Goal: Task Accomplishment & Management: Manage account settings

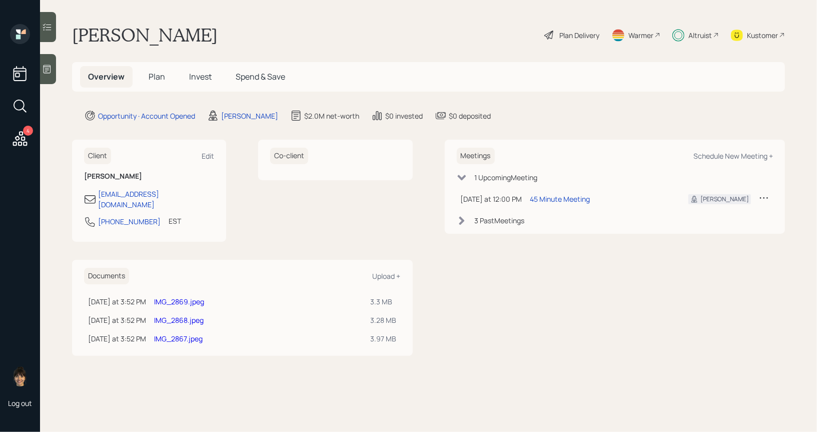
click at [156, 73] on span "Plan" at bounding box center [157, 76] width 17 height 11
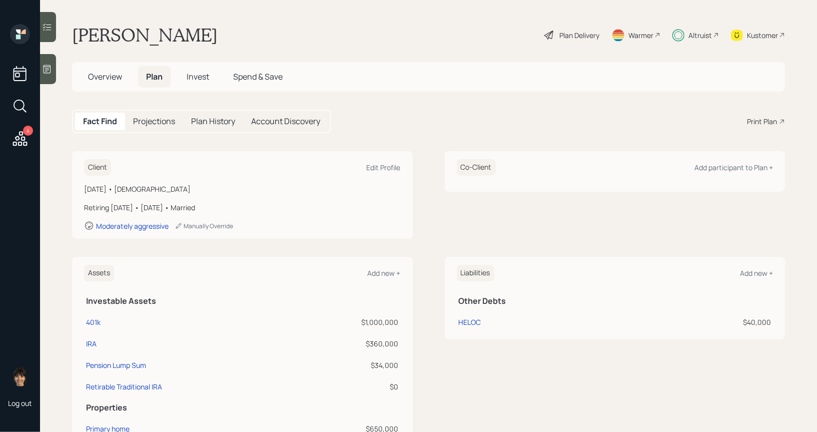
click at [561, 28] on div "Plan Delivery" at bounding box center [571, 35] width 57 height 22
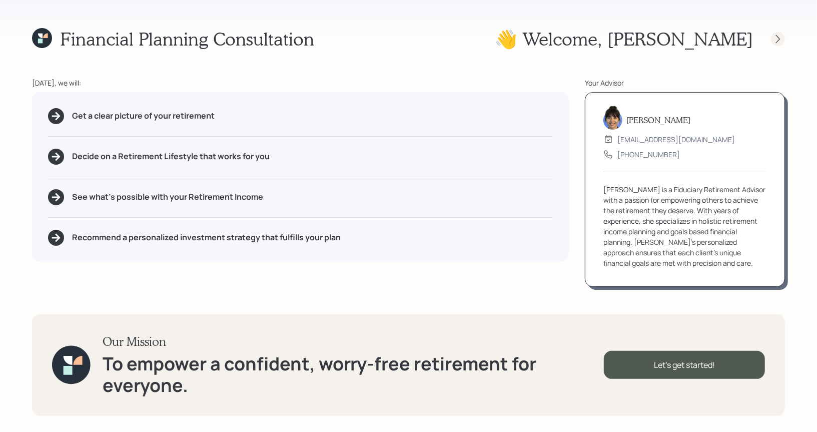
click at [774, 35] on icon at bounding box center [778, 39] width 10 height 10
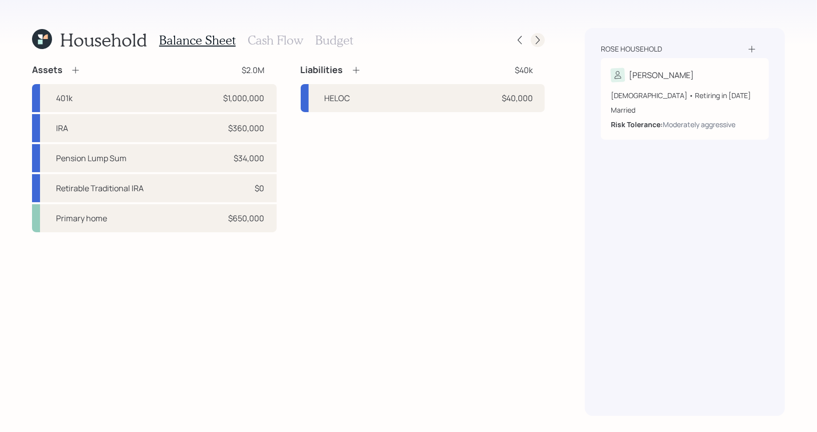
click at [538, 40] on icon at bounding box center [538, 40] width 10 height 10
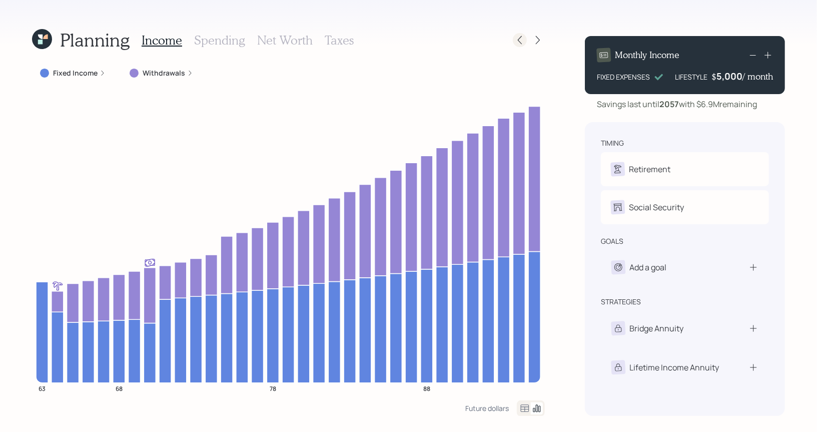
click at [525, 37] on icon at bounding box center [520, 40] width 10 height 10
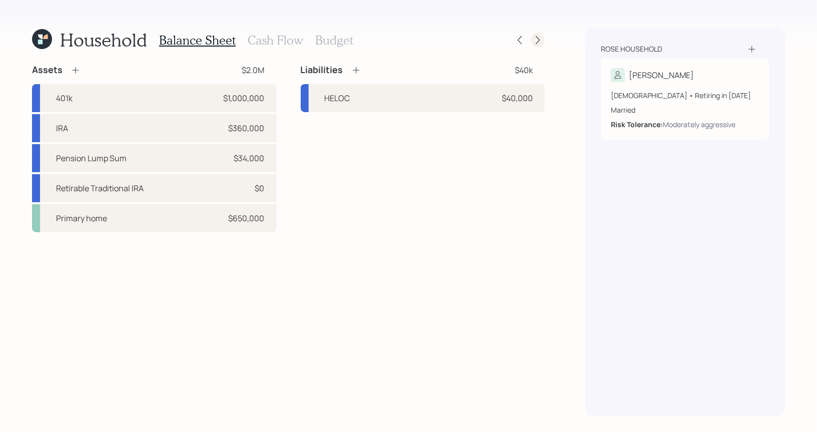
click at [542, 42] on icon at bounding box center [538, 40] width 10 height 10
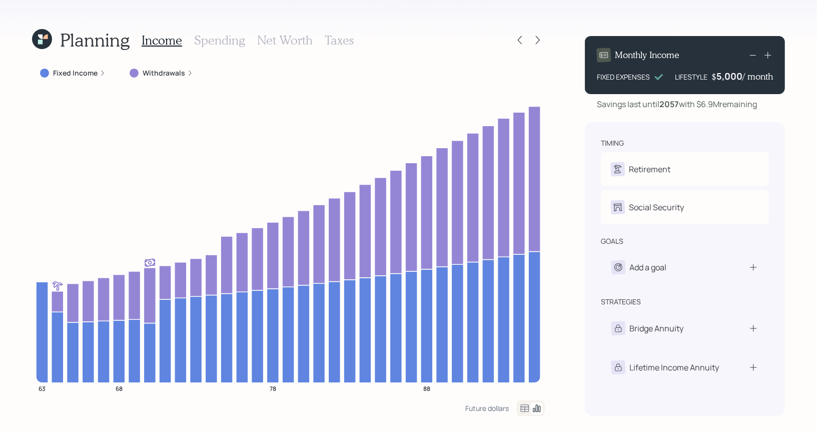
click at [44, 38] on icon at bounding box center [45, 37] width 5 height 5
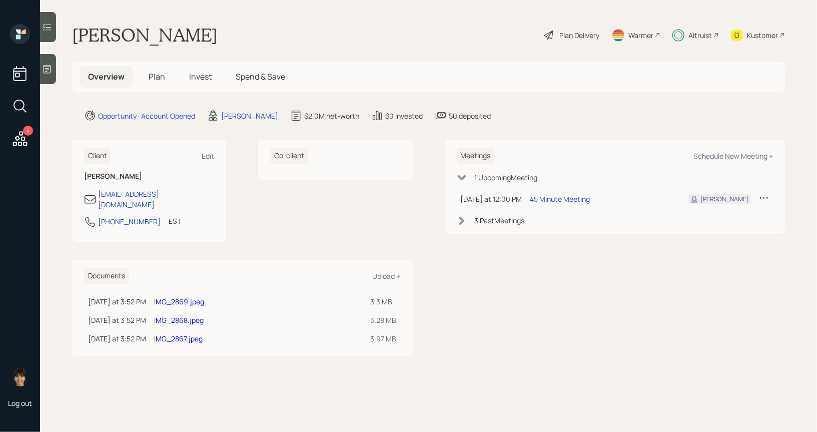
click at [201, 75] on span "Invest" at bounding box center [200, 76] width 23 height 11
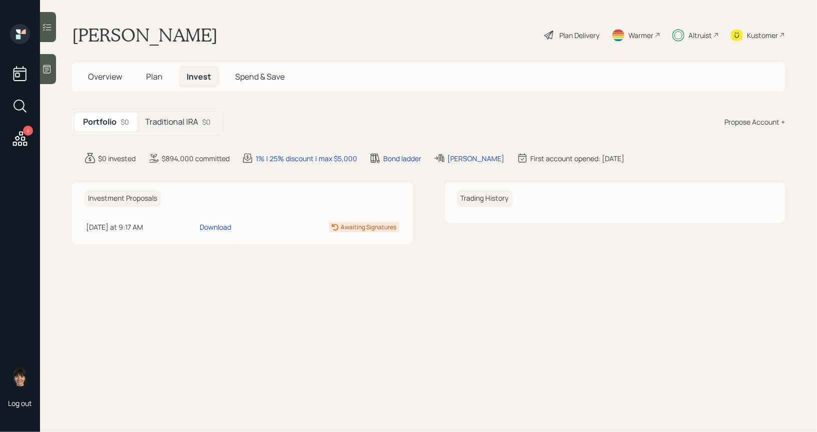
click at [168, 121] on h5 "Traditional IRA" at bounding box center [171, 122] width 53 height 10
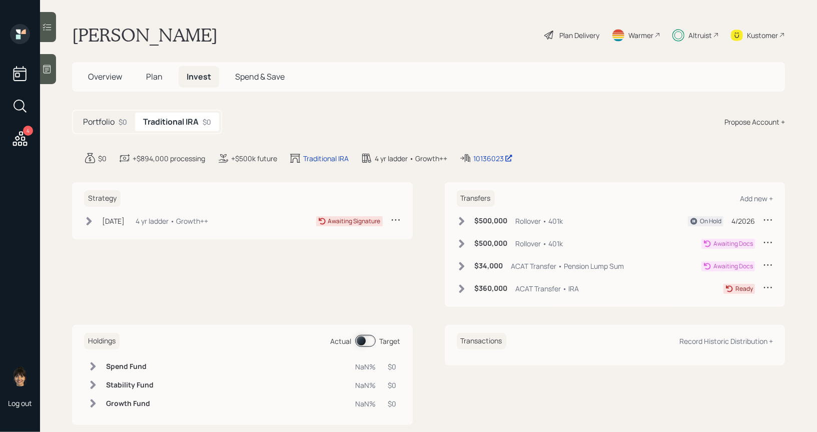
click at [460, 242] on icon at bounding box center [462, 244] width 10 height 10
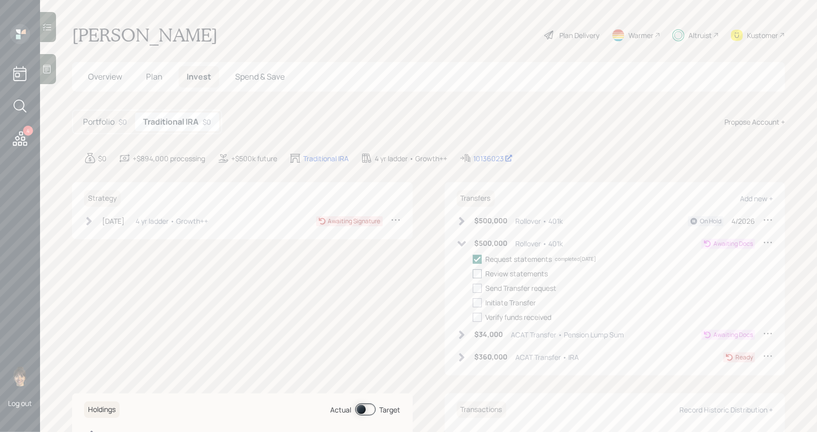
click at [479, 274] on div at bounding box center [477, 273] width 9 height 9
click at [473, 274] on input "checkbox" at bounding box center [472, 273] width 1 height 1
checkbox input "true"
click at [461, 243] on icon at bounding box center [461, 244] width 9 height 6
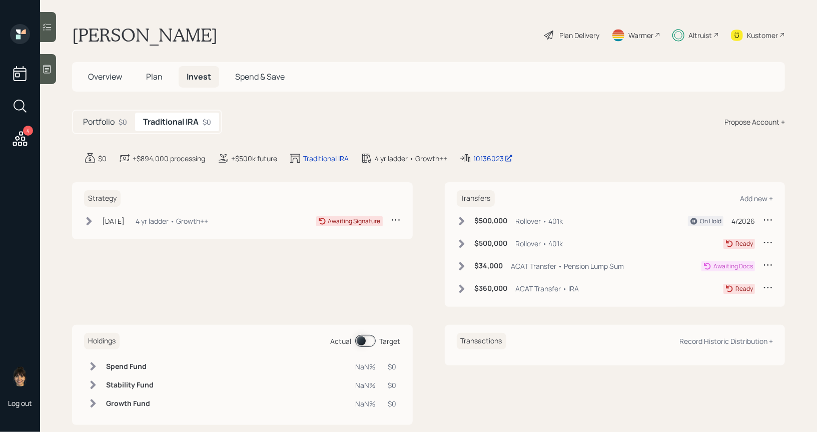
click at [464, 264] on icon at bounding box center [462, 266] width 10 height 10
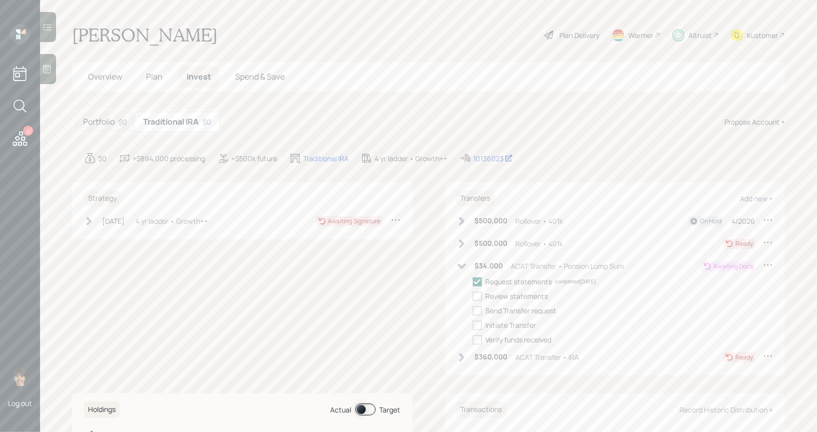
click at [464, 264] on icon at bounding box center [461, 266] width 9 height 6
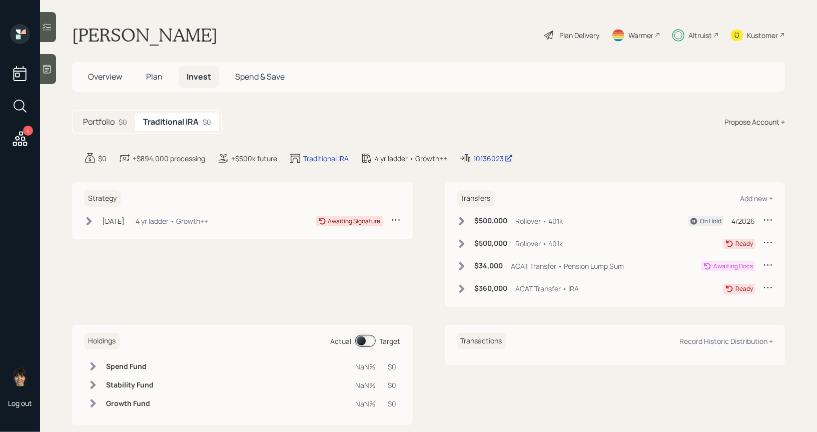
click at [462, 288] on icon at bounding box center [462, 288] width 6 height 9
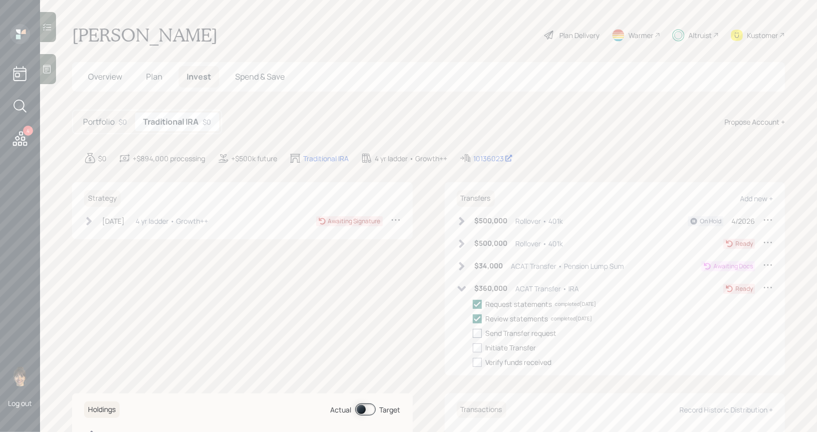
click at [475, 331] on div at bounding box center [477, 333] width 9 height 9
click at [473, 333] on input "checkbox" at bounding box center [472, 333] width 1 height 1
checkbox input "true"
click at [486, 154] on div "10136023" at bounding box center [493, 158] width 40 height 11
click at [478, 347] on div at bounding box center [477, 347] width 9 height 9
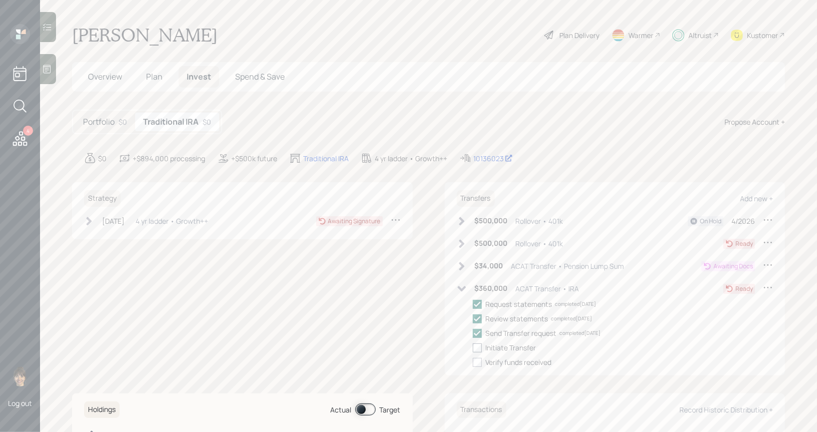
click at [473, 347] on input "checkbox" at bounding box center [472, 347] width 1 height 1
checkbox input "true"
click at [461, 288] on icon at bounding box center [461, 289] width 9 height 6
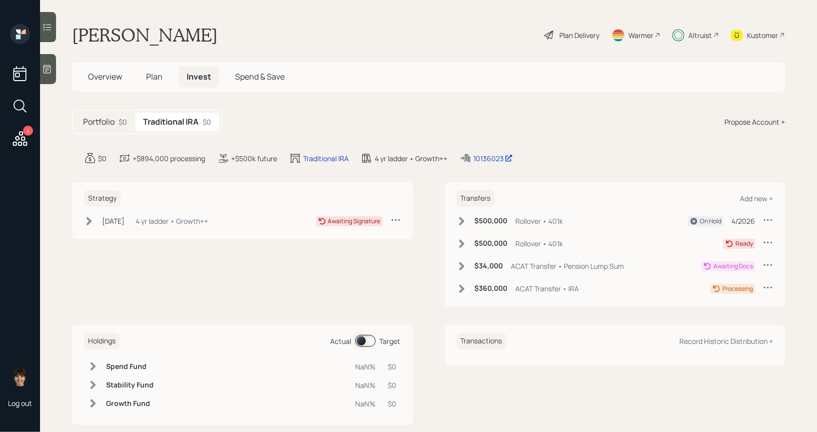
click at [88, 221] on icon at bounding box center [89, 221] width 10 height 10
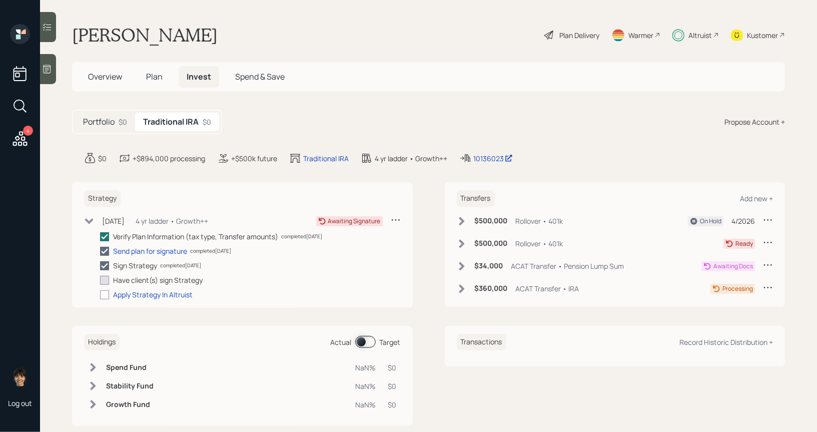
click at [101, 72] on span "Overview" at bounding box center [105, 76] width 34 height 11
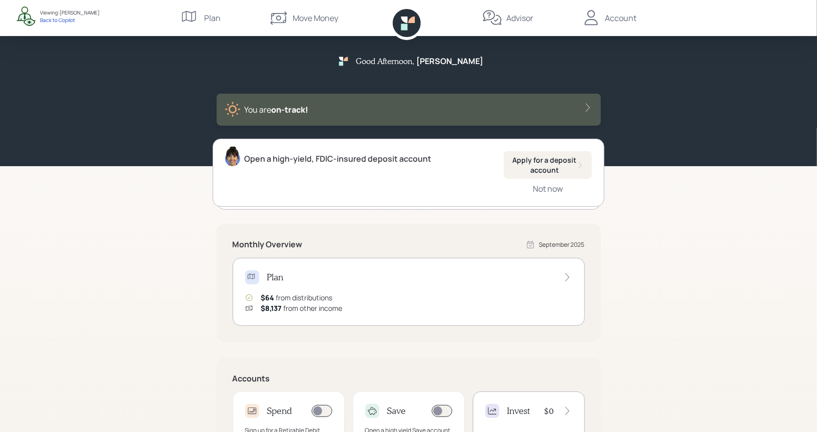
click at [144, 270] on div "Good Afternoon , Kim You are on‑track! Open a high-yield, FDIC-insured deposit …" at bounding box center [408, 310] width 817 height 620
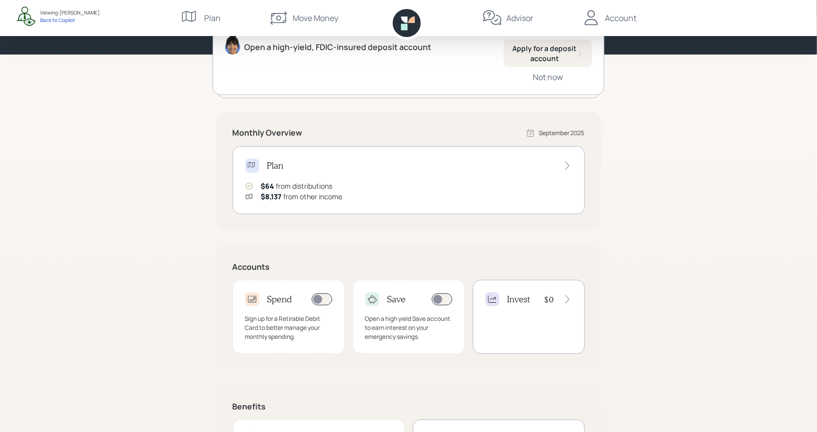
scroll to position [114, 0]
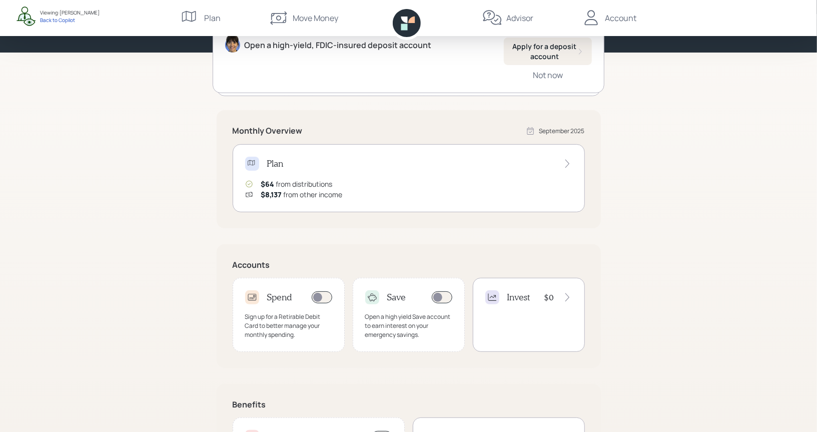
click at [520, 324] on div "Invest $0" at bounding box center [529, 315] width 112 height 74
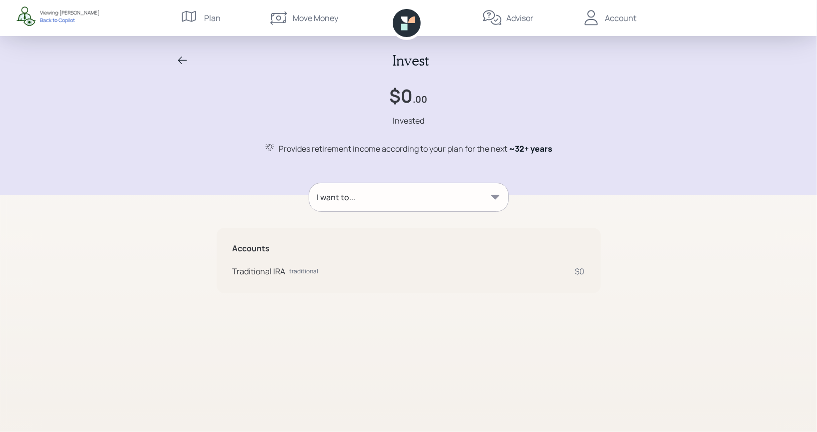
click at [420, 198] on div "I want to..." at bounding box center [408, 197] width 199 height 28
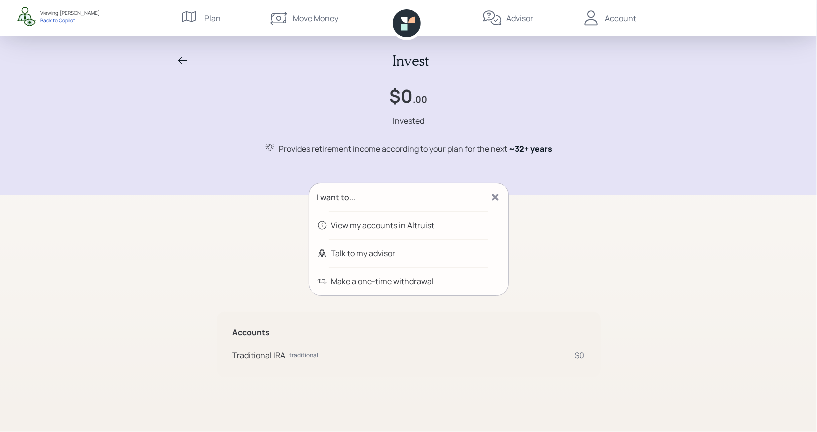
click at [446, 195] on div "I want to..." at bounding box center [408, 197] width 199 height 28
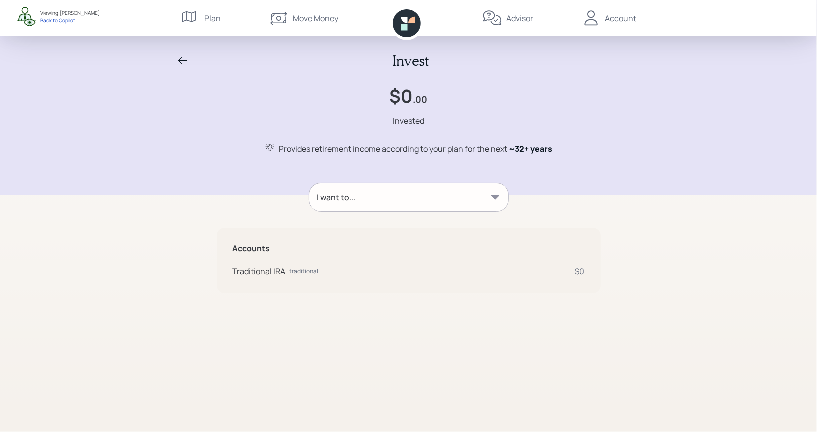
click at [184, 58] on icon at bounding box center [183, 61] width 12 height 12
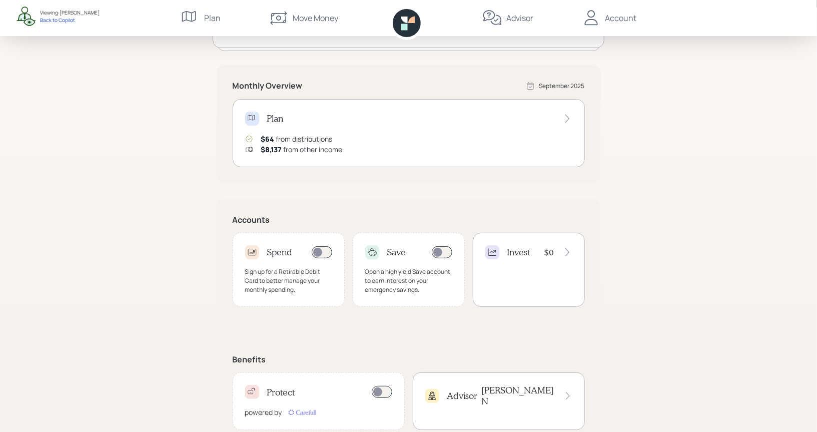
scroll to position [187, 0]
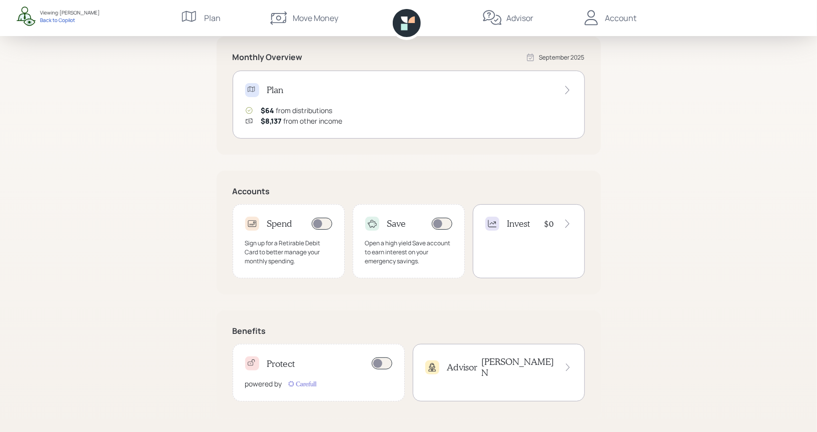
click at [499, 364] on div "Advisor Treva N" at bounding box center [498, 367] width 147 height 22
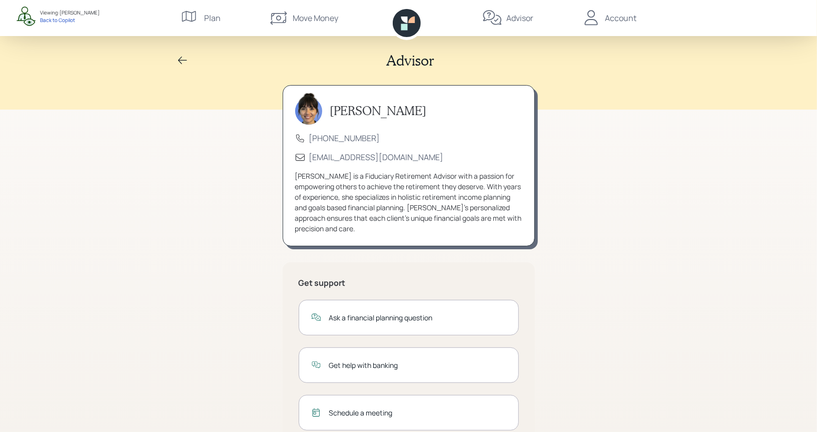
click at [595, 18] on icon at bounding box center [591, 18] width 20 height 20
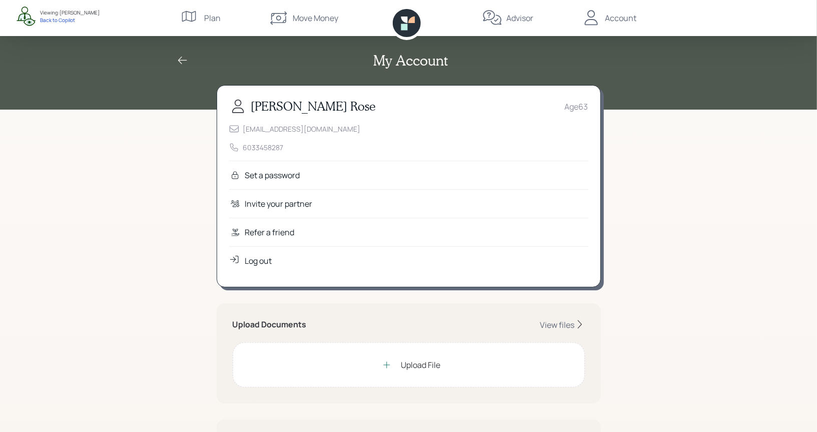
click at [292, 231] on div "Refer a friend" at bounding box center [270, 232] width 50 height 12
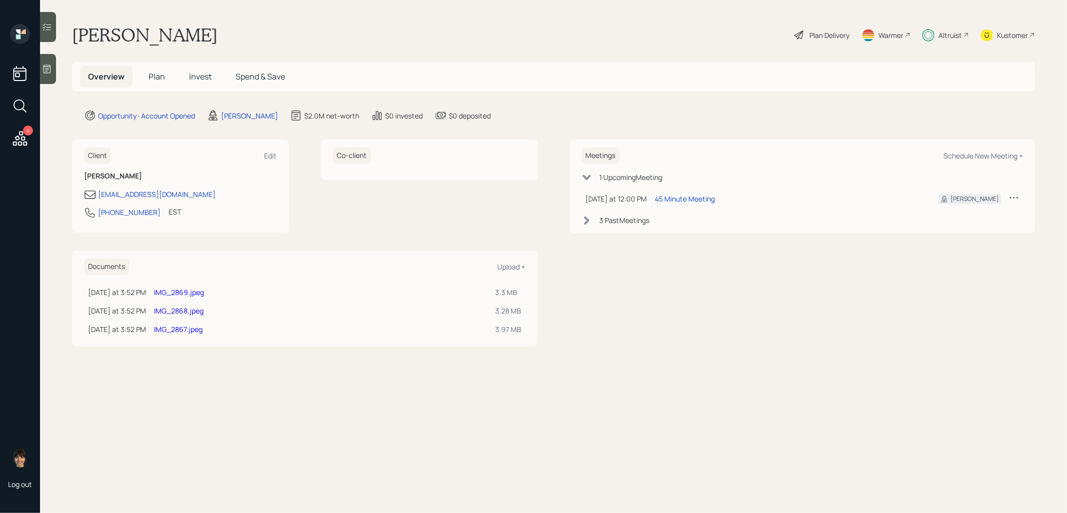
click at [197, 462] on main "Kim Rose Plan Delivery Warmer Altruist Kustomer Overview Plan Invest Spend & Sa…" at bounding box center [553, 256] width 1027 height 513
